Goal: Task Accomplishment & Management: Use online tool/utility

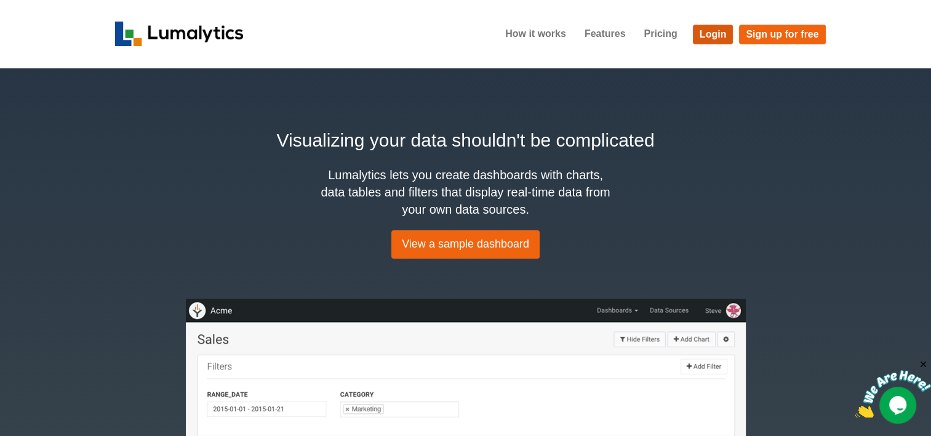
click at [708, 33] on link "Login" at bounding box center [713, 35] width 41 height 20
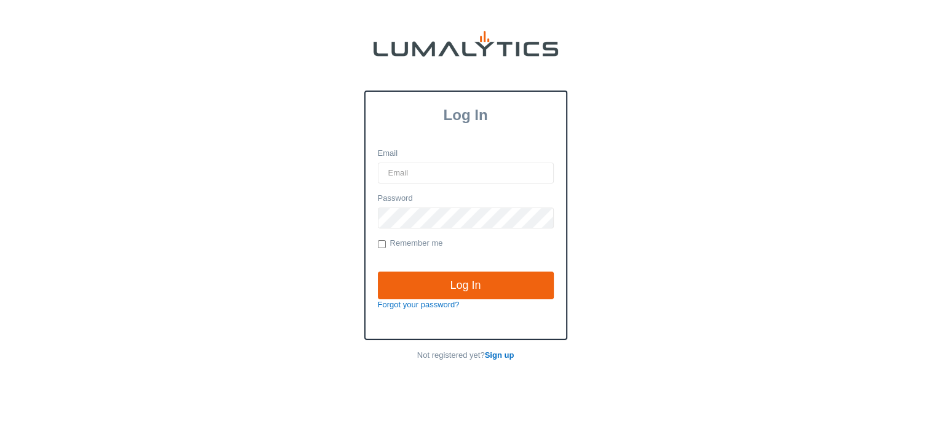
click at [425, 180] on input "Email" at bounding box center [466, 173] width 176 height 21
type input "[EMAIL_ADDRESS][DOMAIN_NAME]"
click at [378, 271] on input "Log In" at bounding box center [466, 285] width 176 height 28
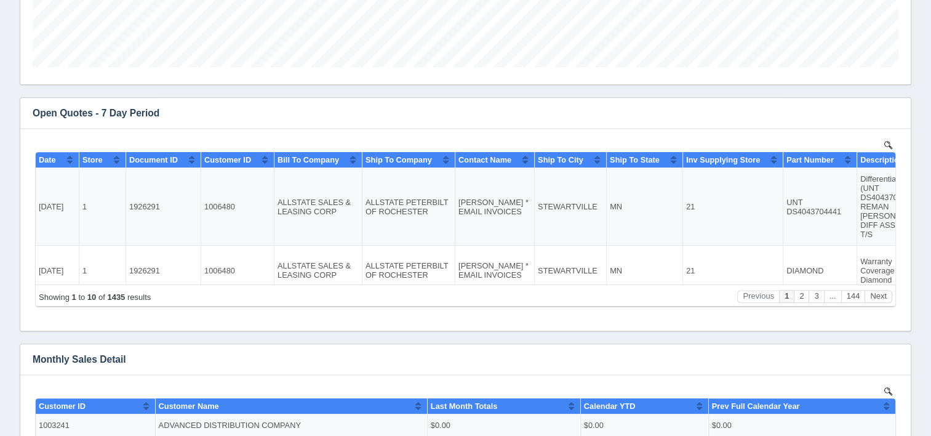
scroll to position [493, 0]
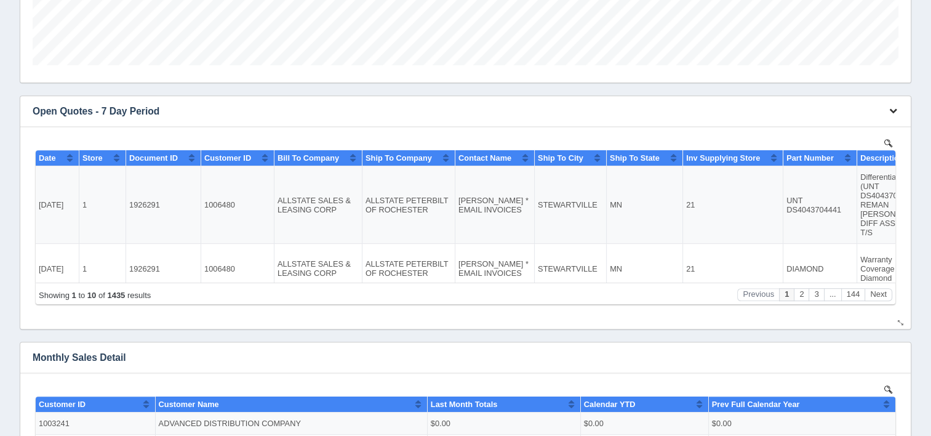
click at [890, 112] on icon "button" at bounding box center [894, 111] width 8 height 8
click at [822, 124] on link "Download CSV" at bounding box center [852, 130] width 99 height 18
